Goal: Find specific page/section: Find specific page/section

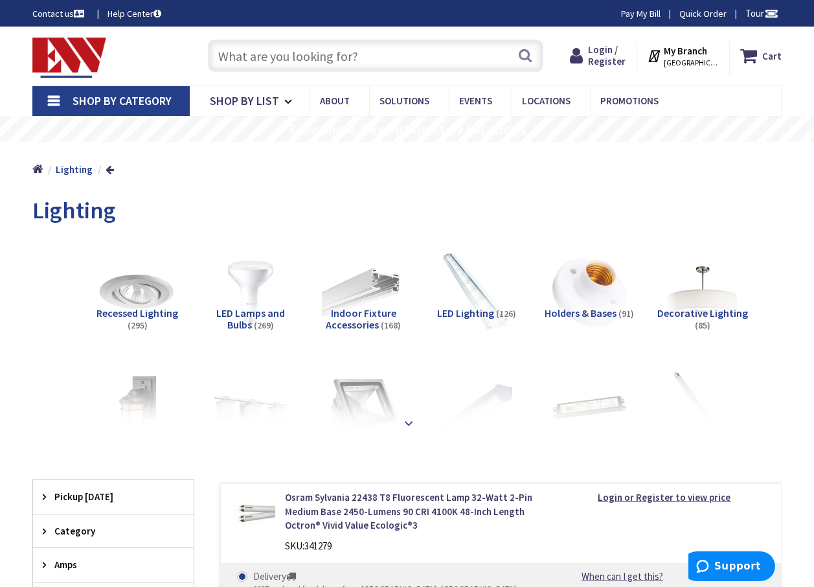
click at [404, 420] on strong at bounding box center [409, 423] width 16 height 14
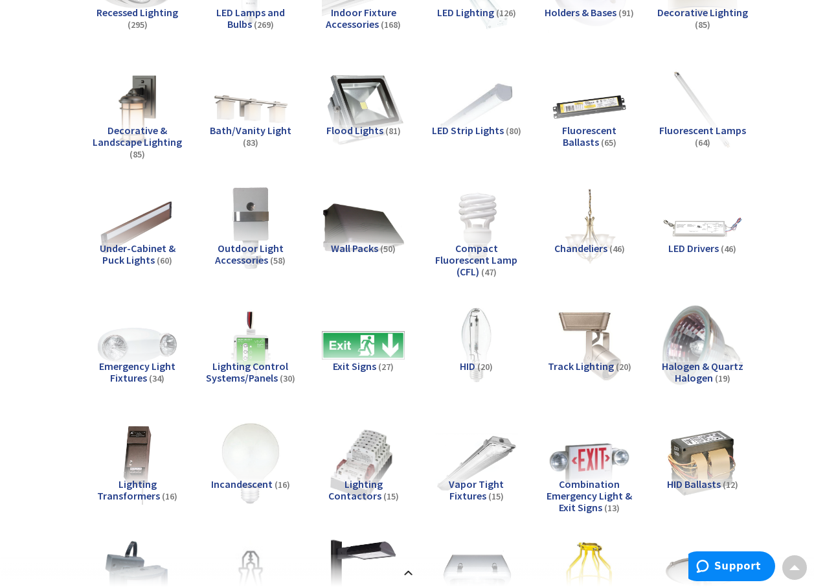
scroll to position [324, 0]
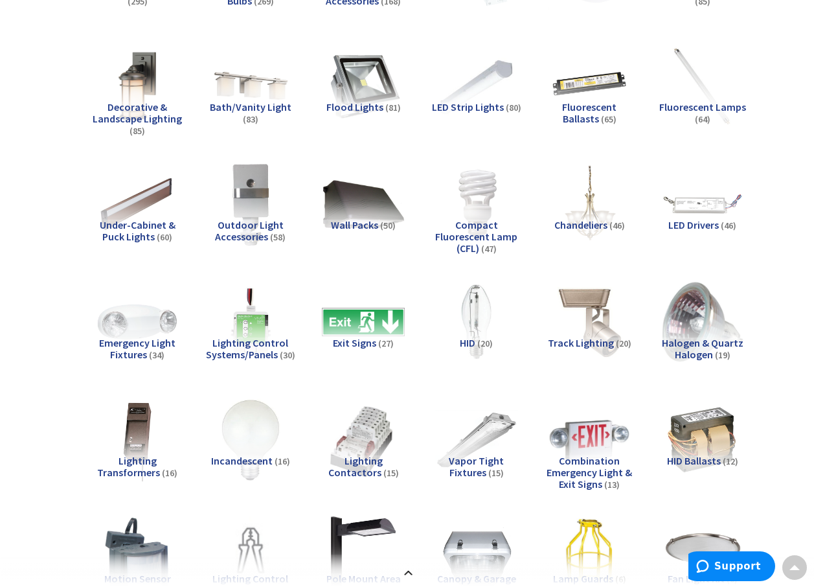
click at [497, 457] on span "Vapor Tight Fixtures" at bounding box center [476, 466] width 55 height 25
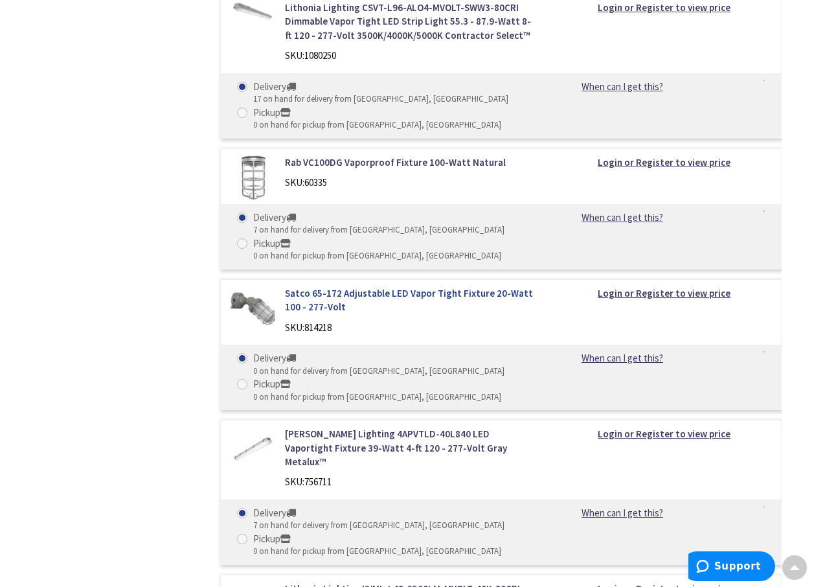
scroll to position [2171, 0]
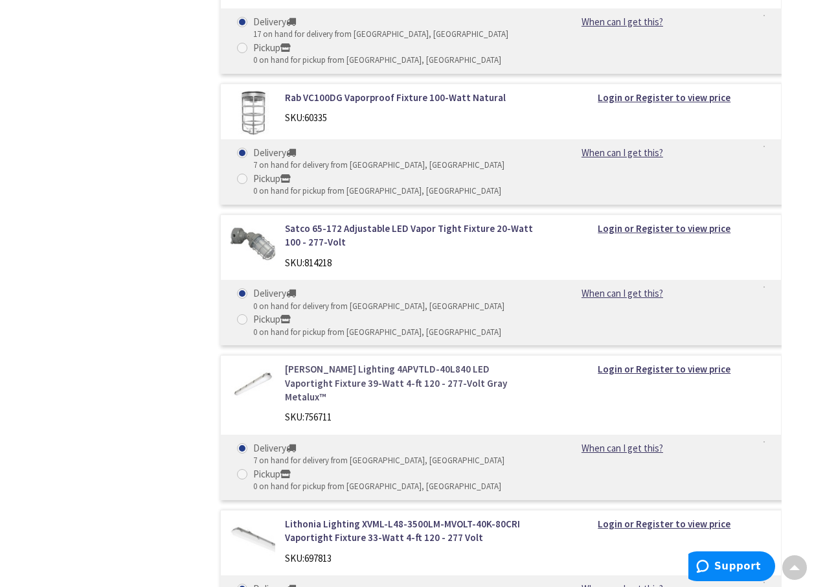
click at [367, 385] on link "[PERSON_NAME] Lighting 4APVTLD-40L840 LED Vaportight Fixture 39-Watt 4-ft 120 -…" at bounding box center [411, 382] width 253 height 41
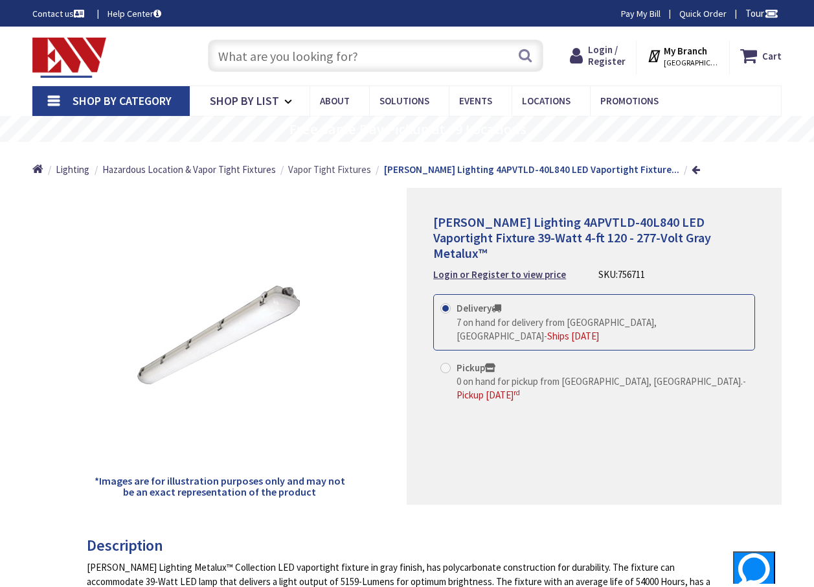
click at [352, 168] on span "Vapor Tight Fixtures" at bounding box center [329, 169] width 83 height 12
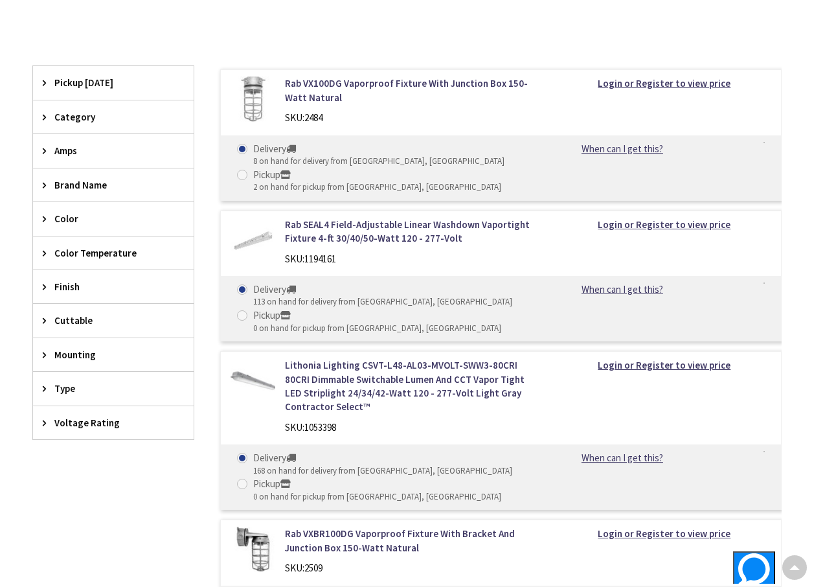
scroll to position [324, 0]
